Goal: Task Accomplishment & Management: Use online tool/utility

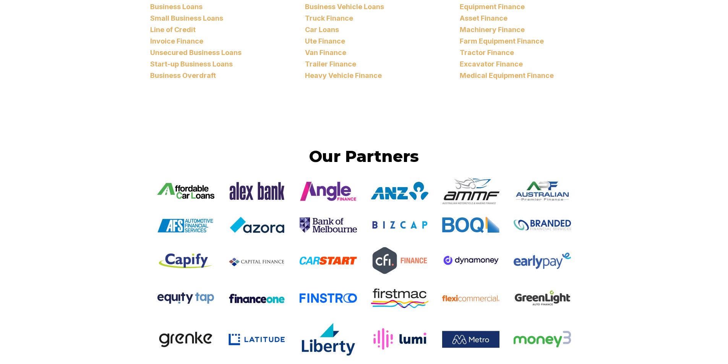
scroll to position [872, 0]
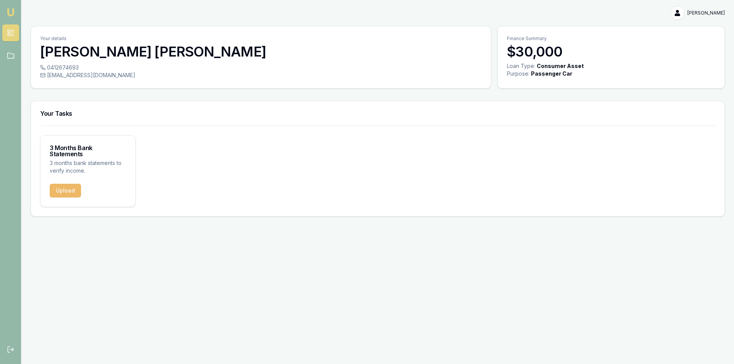
click at [64, 185] on button "Upload" at bounding box center [65, 191] width 31 height 14
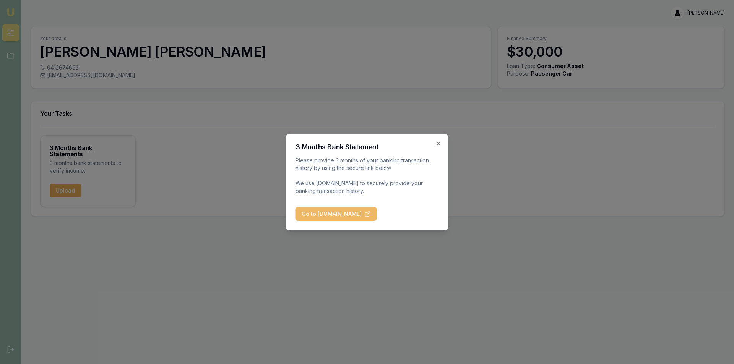
click at [352, 216] on button "Go to BankStatements.com.au" at bounding box center [335, 214] width 81 height 14
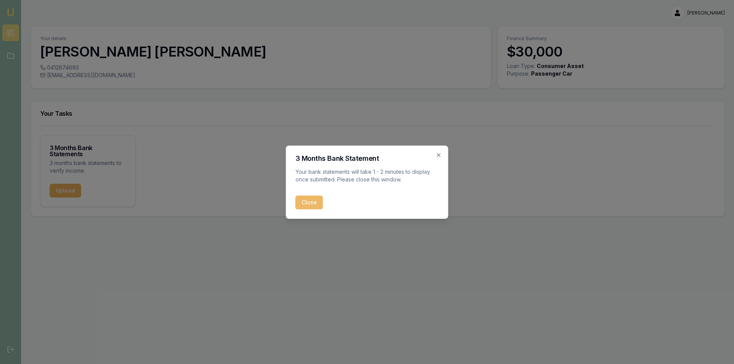
click at [316, 204] on button "Close" at bounding box center [309, 203] width 28 height 14
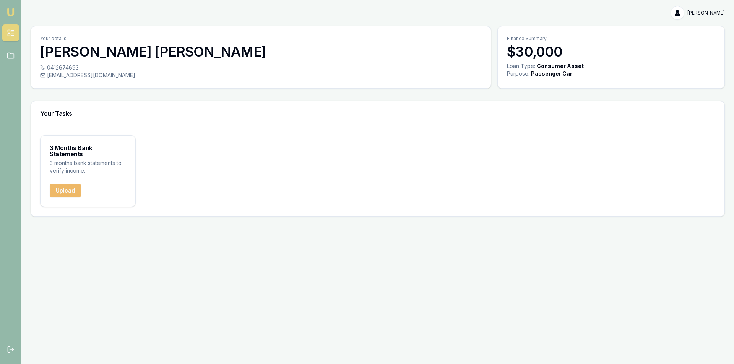
click at [70, 184] on button "Upload" at bounding box center [65, 191] width 31 height 14
